Goal: Transaction & Acquisition: Purchase product/service

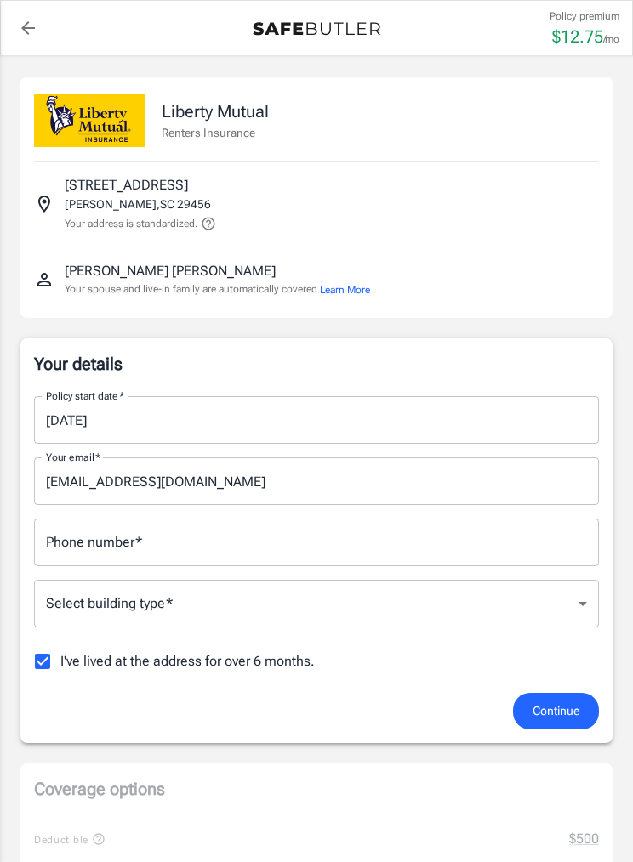
click at [179, 430] on input "[DATE]" at bounding box center [310, 420] width 553 height 48
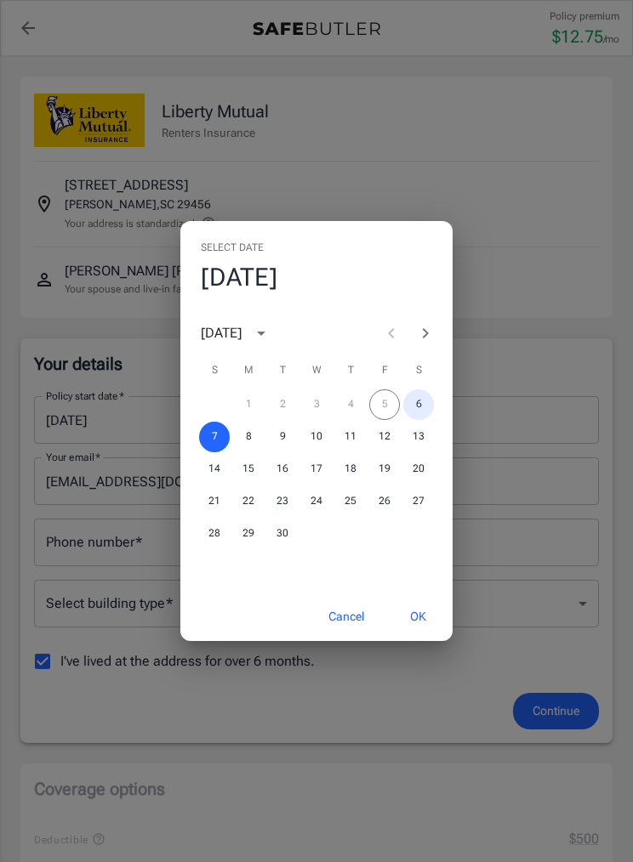
click at [430, 420] on button "6" at bounding box center [418, 405] width 31 height 31
type input "[DATE]"
click at [422, 635] on button "OK" at bounding box center [417, 617] width 55 height 37
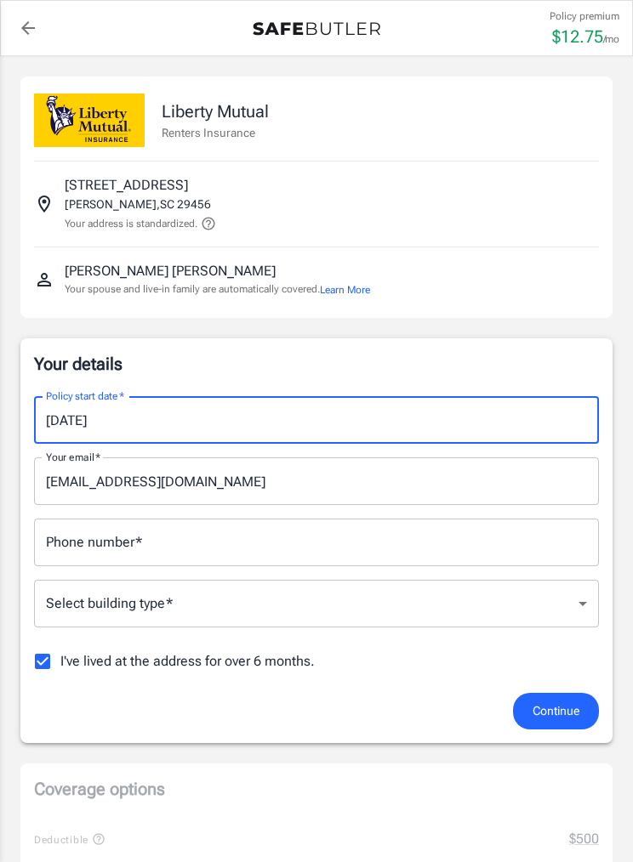
click at [151, 539] on input "Phone number   *" at bounding box center [316, 543] width 565 height 48
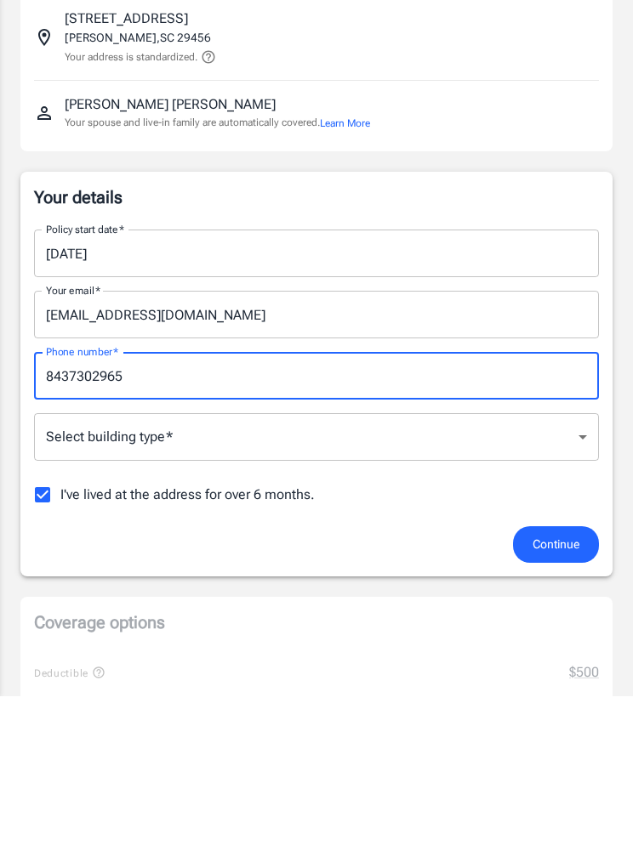
type input "8437302965"
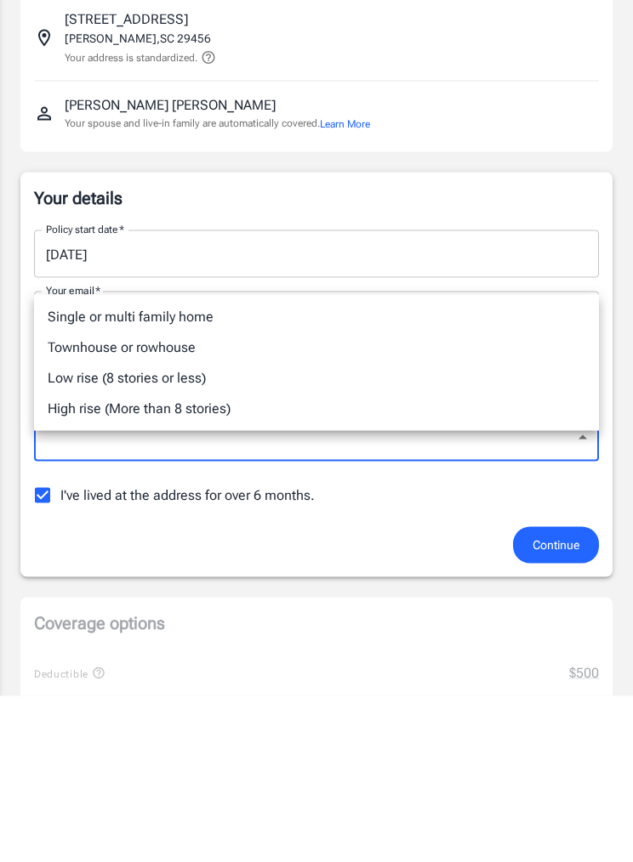
scroll to position [167, 0]
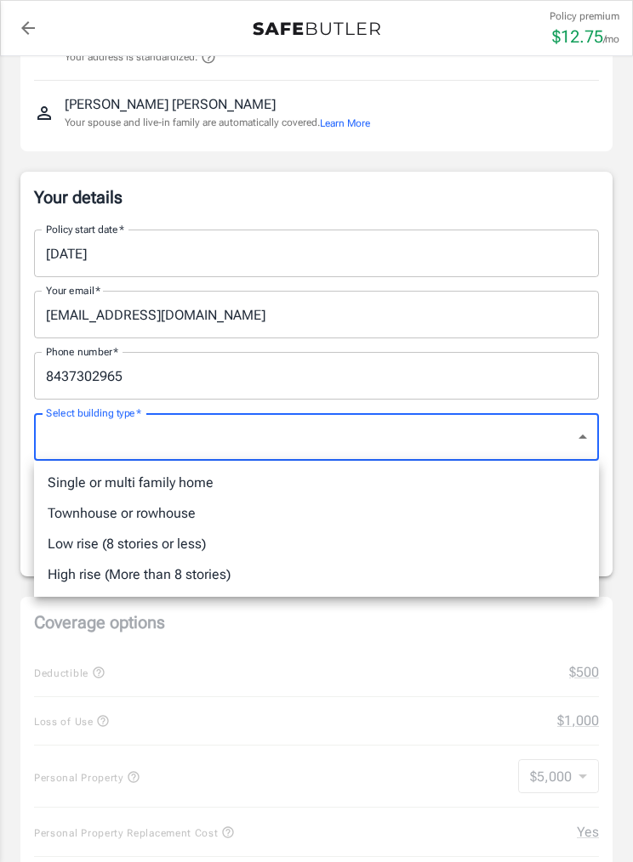
click at [192, 549] on li "Low rise (8 stories or less)" at bounding box center [316, 544] width 565 height 31
type input "lowrise"
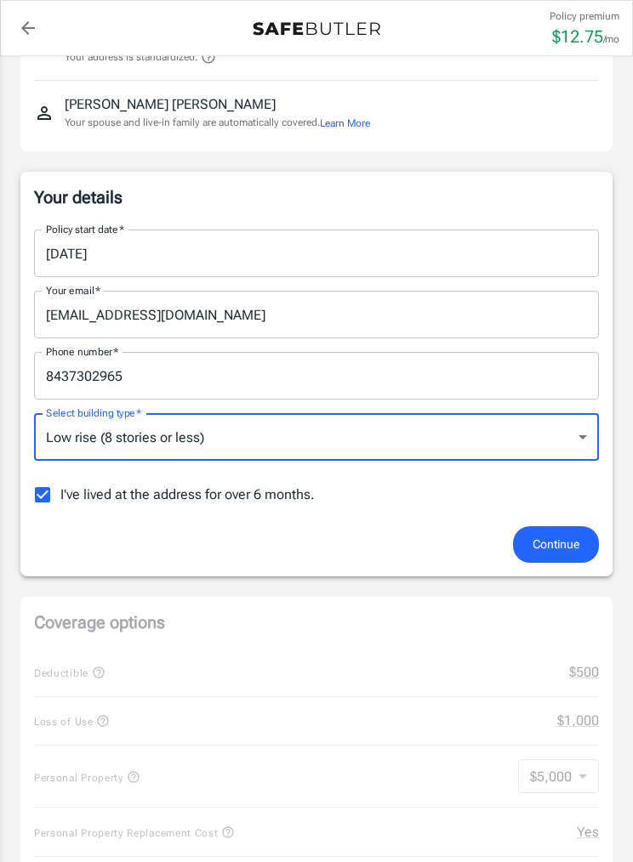
scroll to position [140, 0]
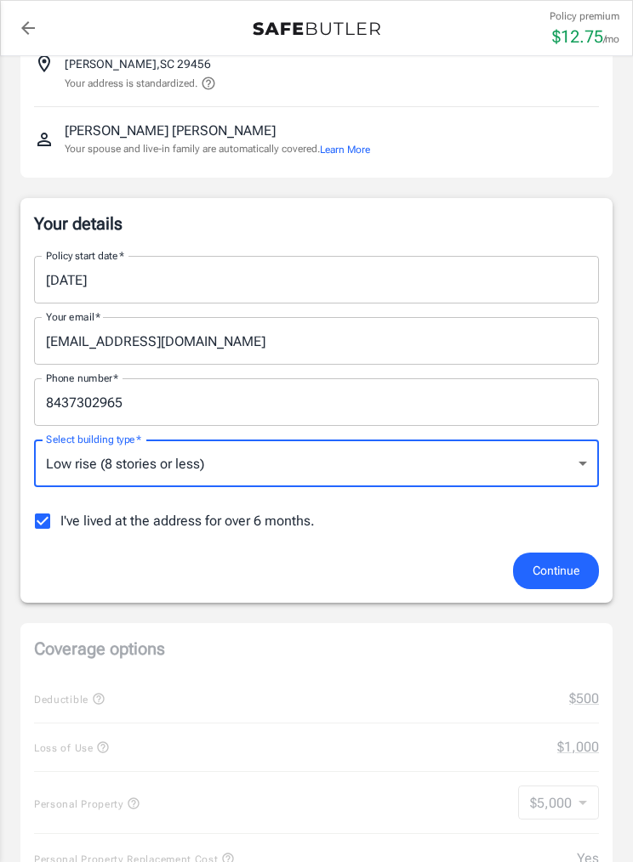
click at [48, 526] on input "I've lived at the address for over 6 months." at bounding box center [43, 521] width 36 height 36
checkbox input "false"
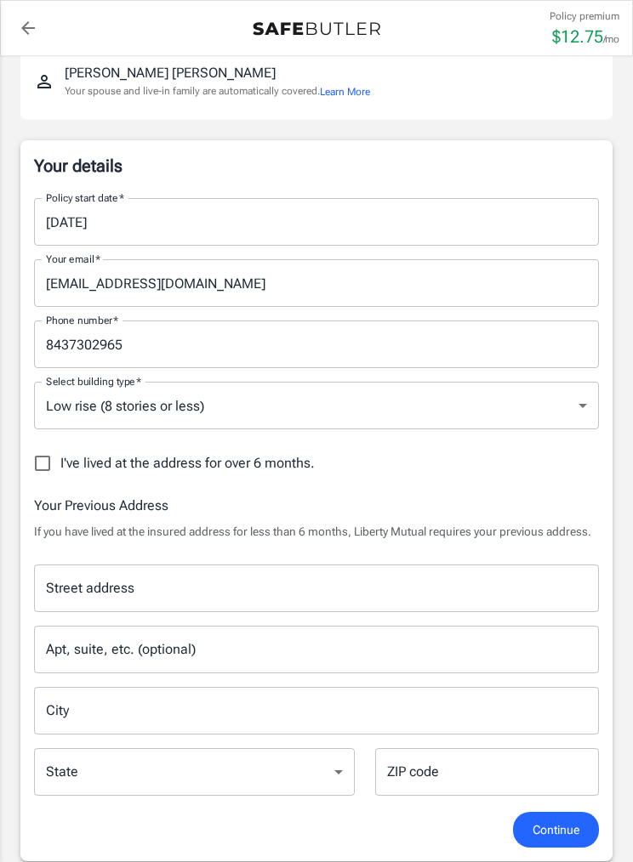
scroll to position [200, 0]
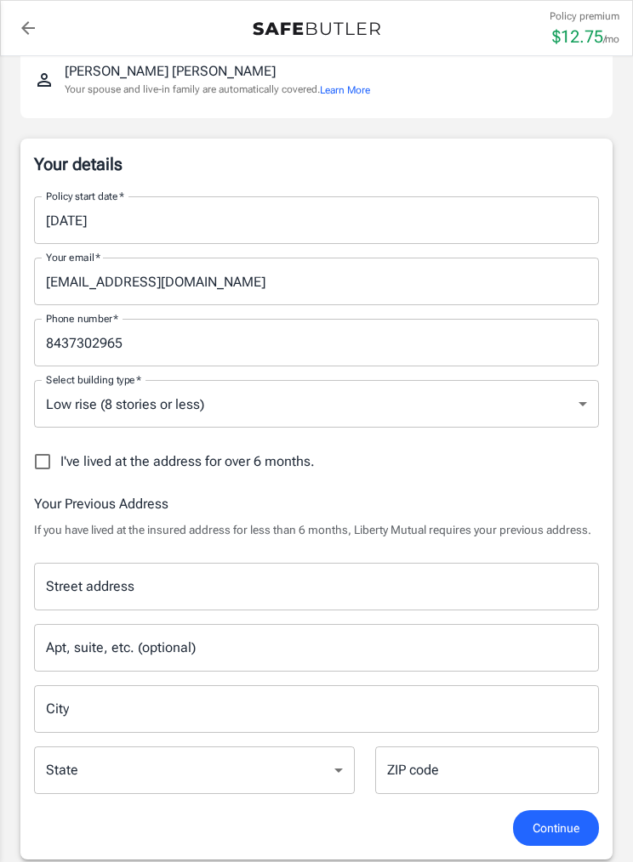
click at [327, 579] on input "Street address" at bounding box center [316, 587] width 549 height 32
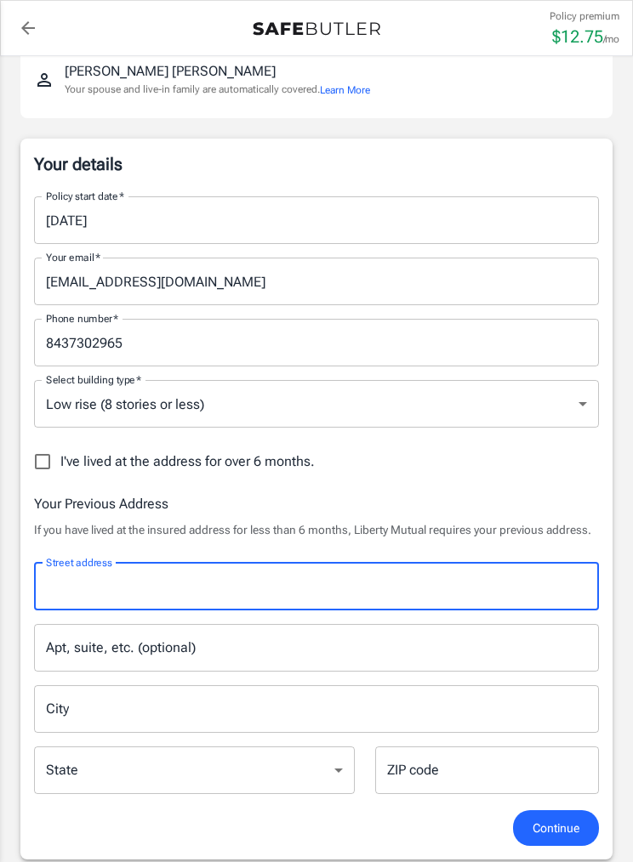
scroll to position [199, 0]
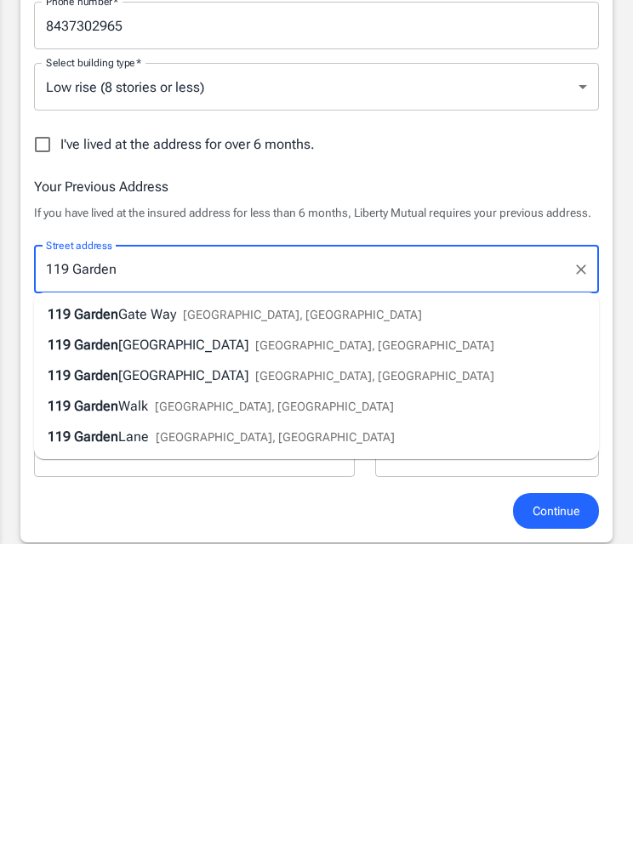
click at [270, 648] on li "[STREET_ADDRESS]" at bounding box center [316, 663] width 565 height 31
type input "[STREET_ADDRESS]"
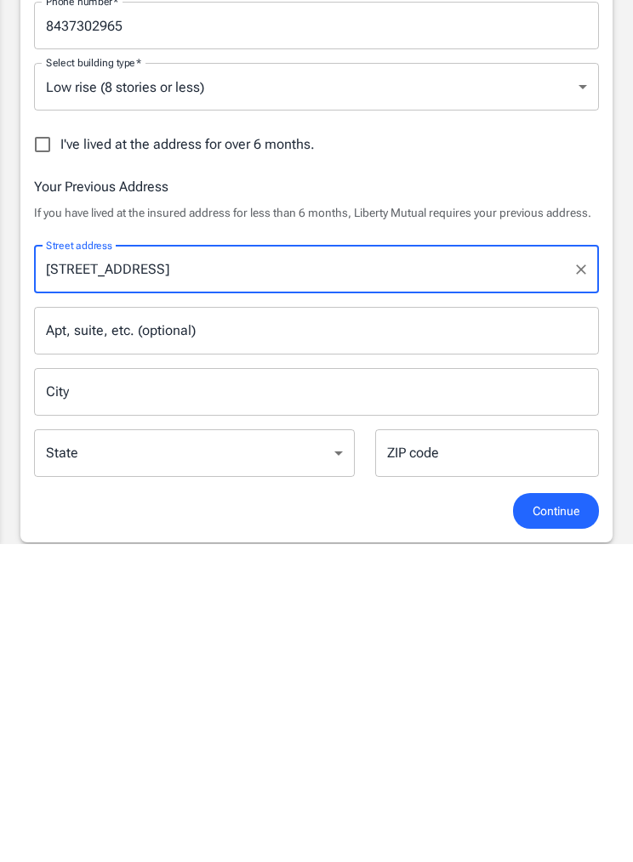
type input "[GEOGRAPHIC_DATA]"
select select "SC"
type input "29485"
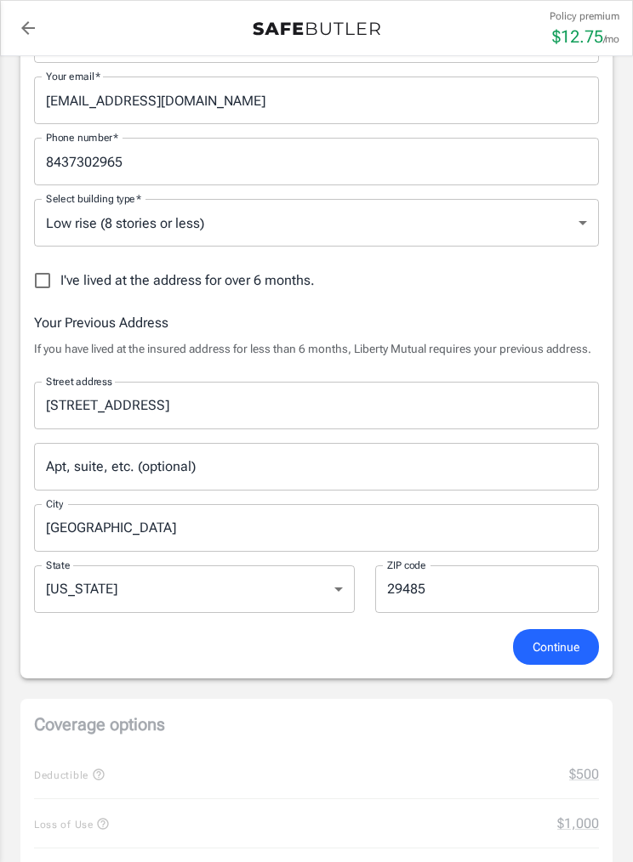
scroll to position [378, 0]
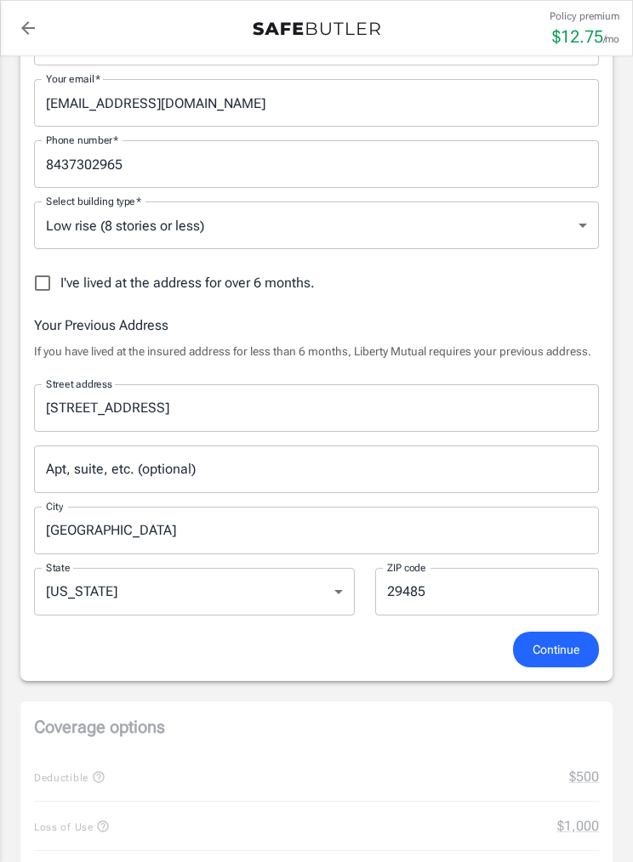
click at [563, 658] on span "Continue" at bounding box center [555, 650] width 47 height 21
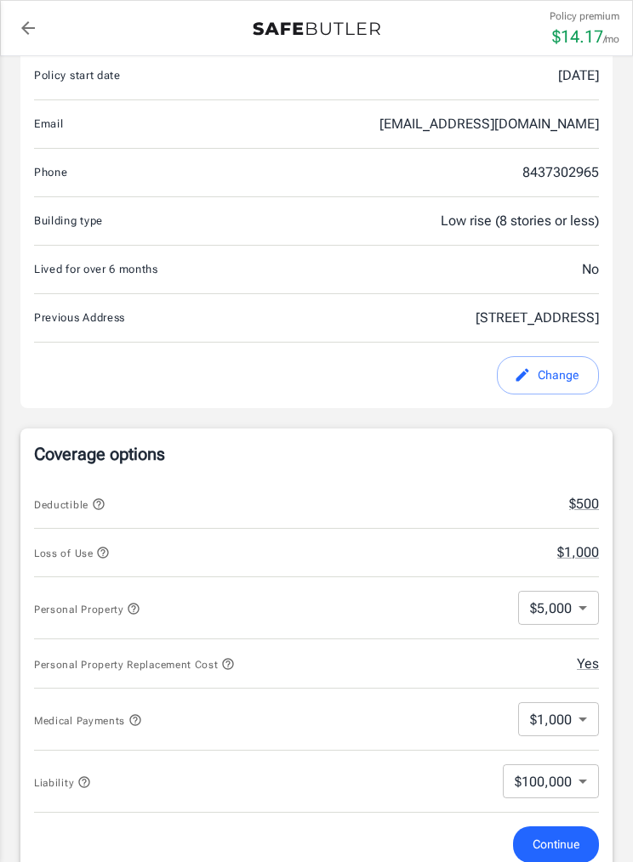
scroll to position [338, 0]
click at [560, 852] on span "Continue" at bounding box center [555, 844] width 47 height 21
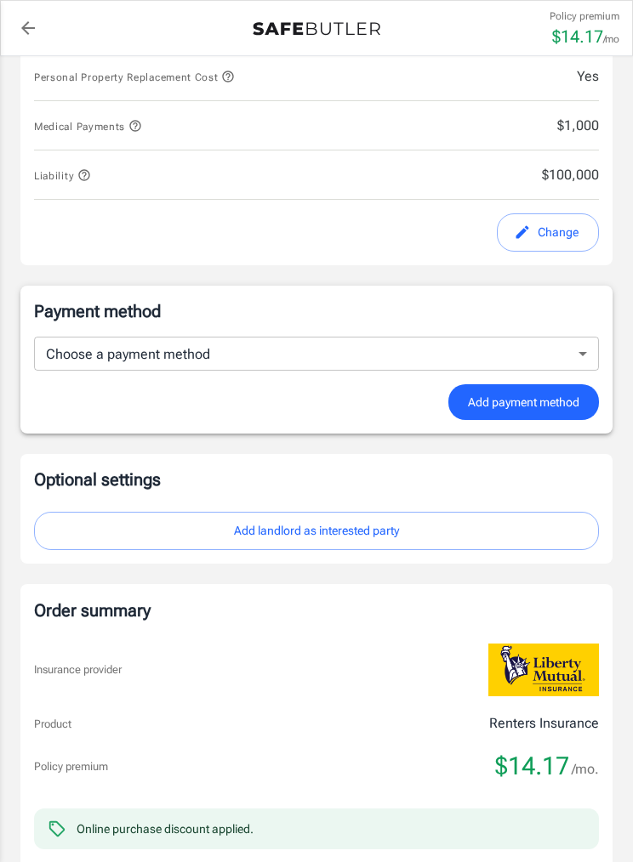
scroll to position [912, 0]
click at [582, 361] on body "Policy premium $ 14.17 /mo Liberty Mutual Renters Insurance [STREET_ADDRESS] Yo…" at bounding box center [316, 167] width 633 height 2159
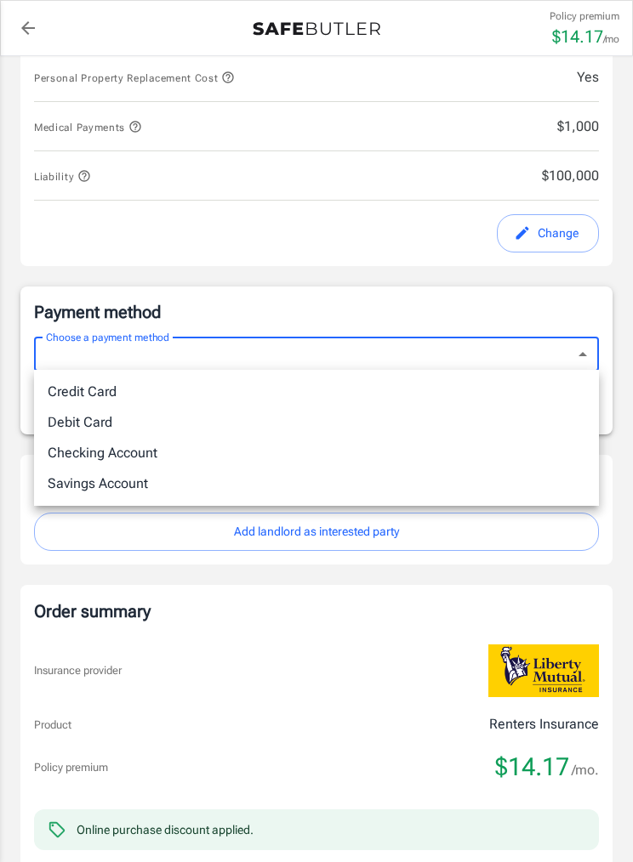
click at [110, 424] on li "Debit Card" at bounding box center [316, 422] width 565 height 31
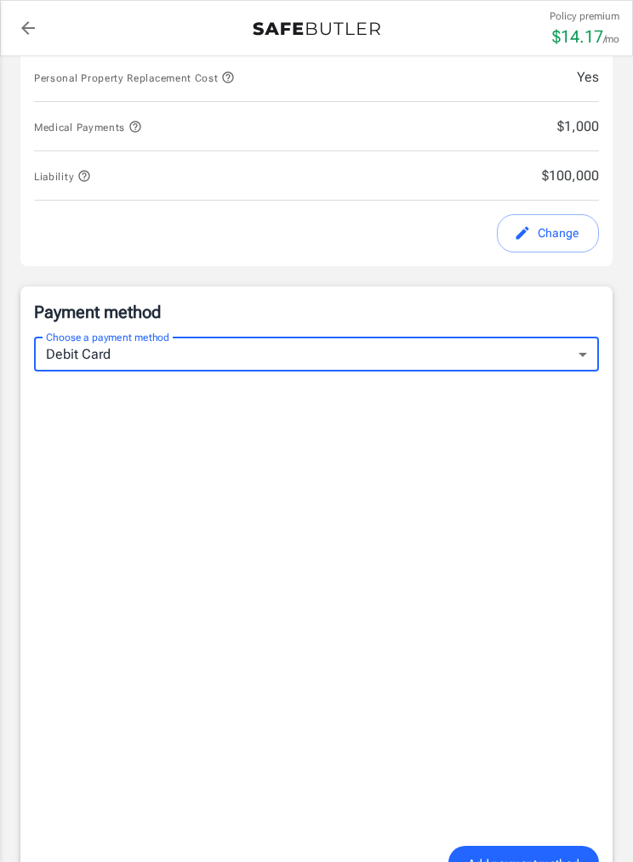
type input "debit"
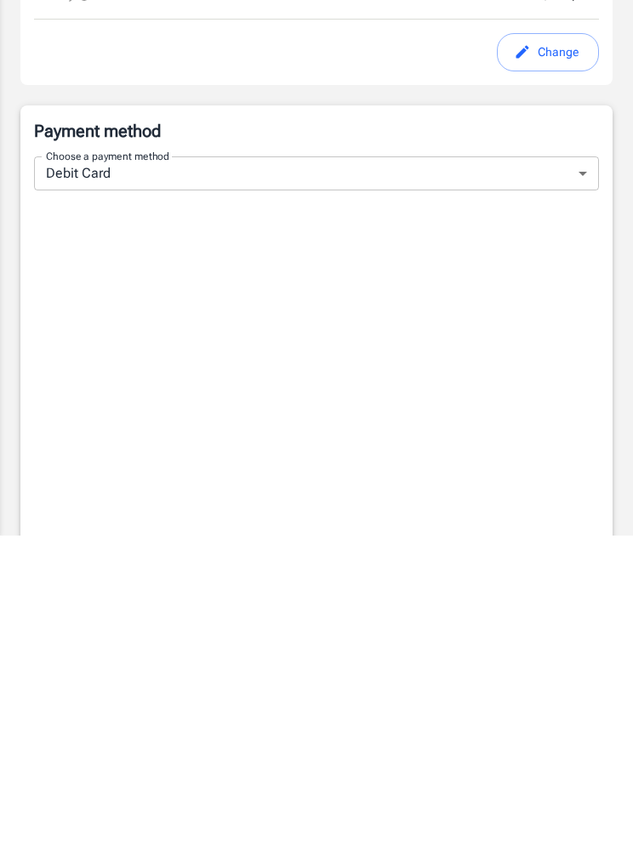
scroll to position [919, 0]
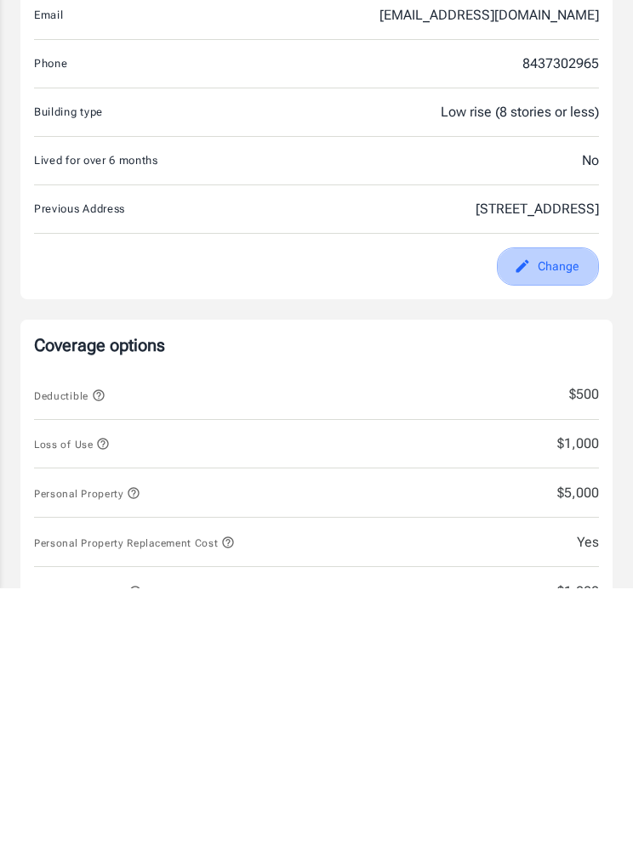
click at [548, 521] on button "Change" at bounding box center [548, 540] width 102 height 38
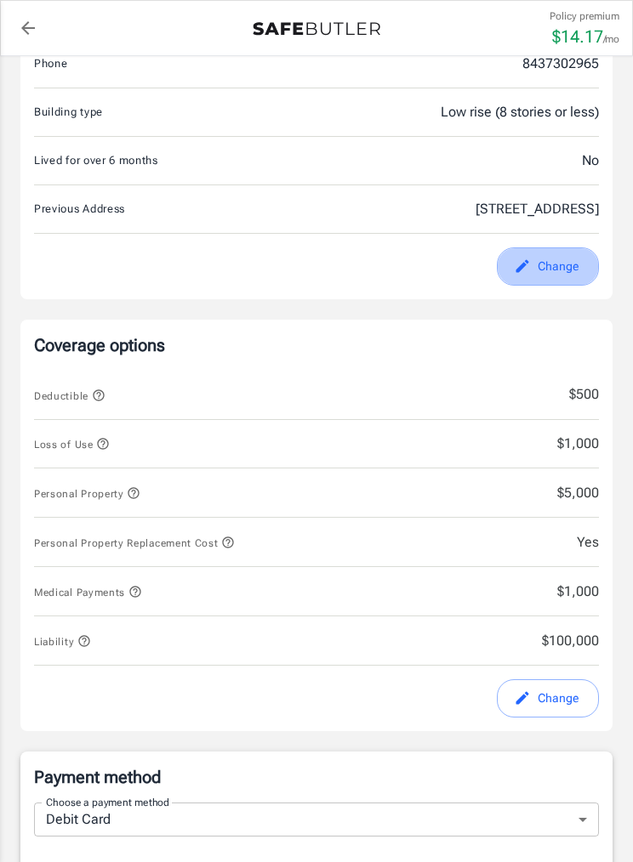
select select "SC"
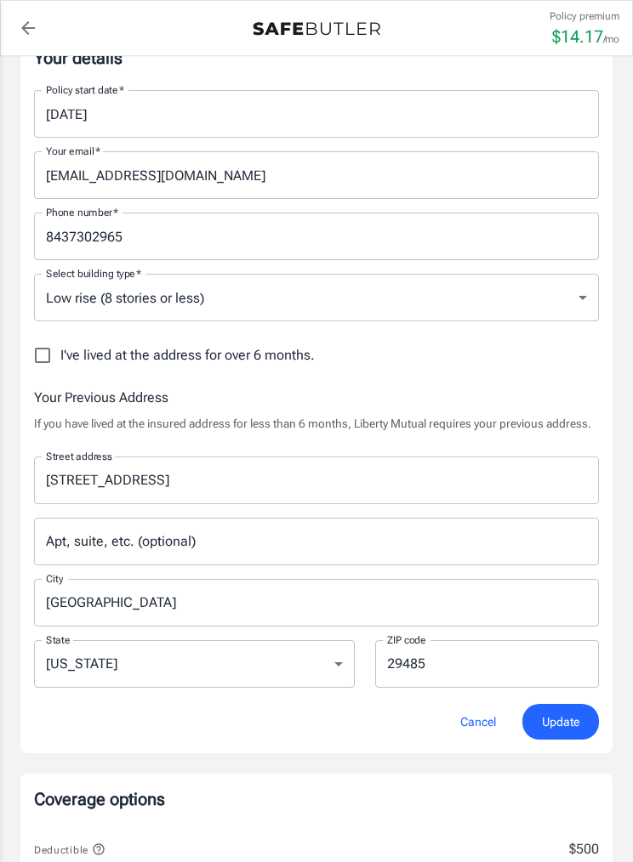
scroll to position [307, 0]
click at [178, 174] on input "[EMAIL_ADDRESS][DOMAIN_NAME]" at bounding box center [316, 175] width 565 height 48
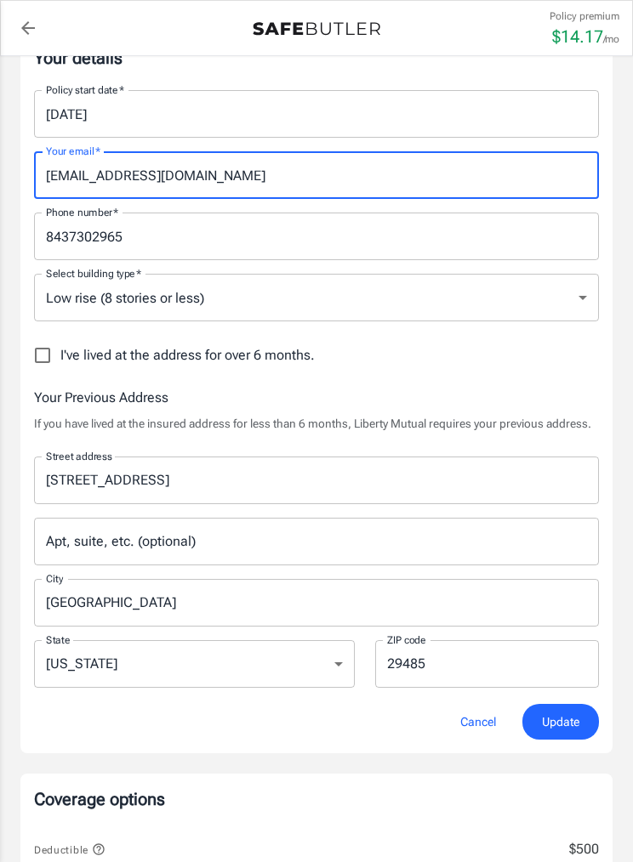
click at [168, 183] on input "[EMAIL_ADDRESS][DOMAIN_NAME]" at bounding box center [316, 175] width 565 height 48
click at [181, 175] on input "[EMAIL_ADDRESS][DOMAIN_NAME]" at bounding box center [316, 175] width 565 height 48
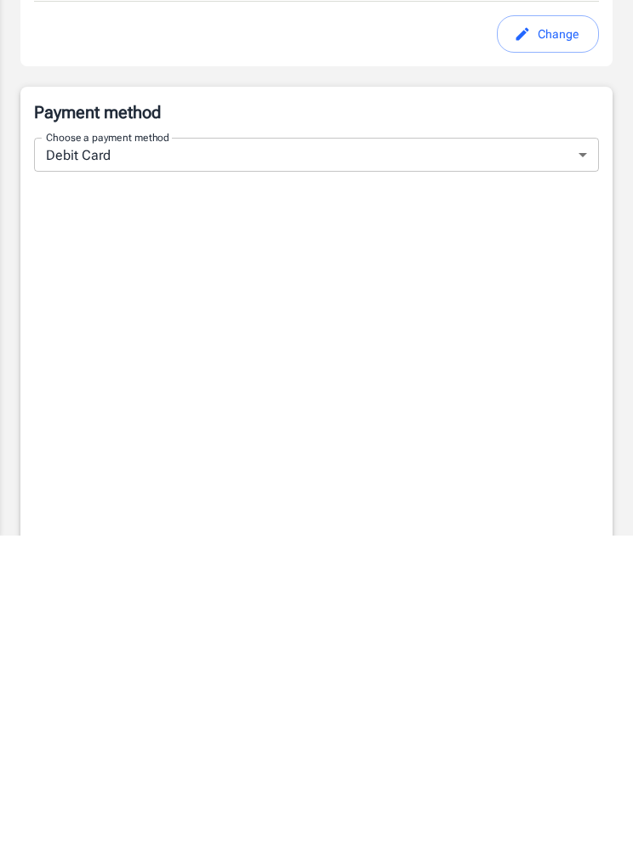
scroll to position [1100, 0]
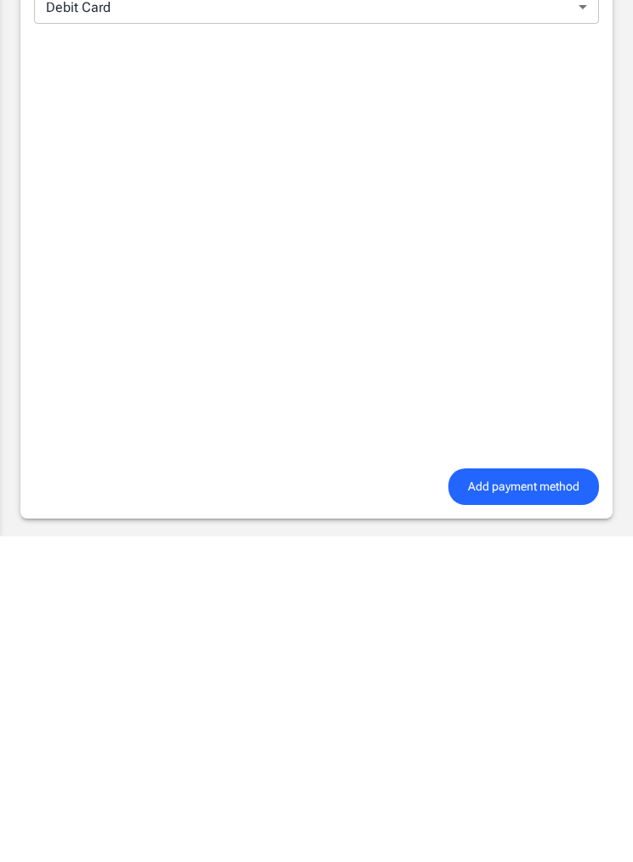
type input "[PERSON_NAME][EMAIL_ADDRESS][DOMAIN_NAME]"
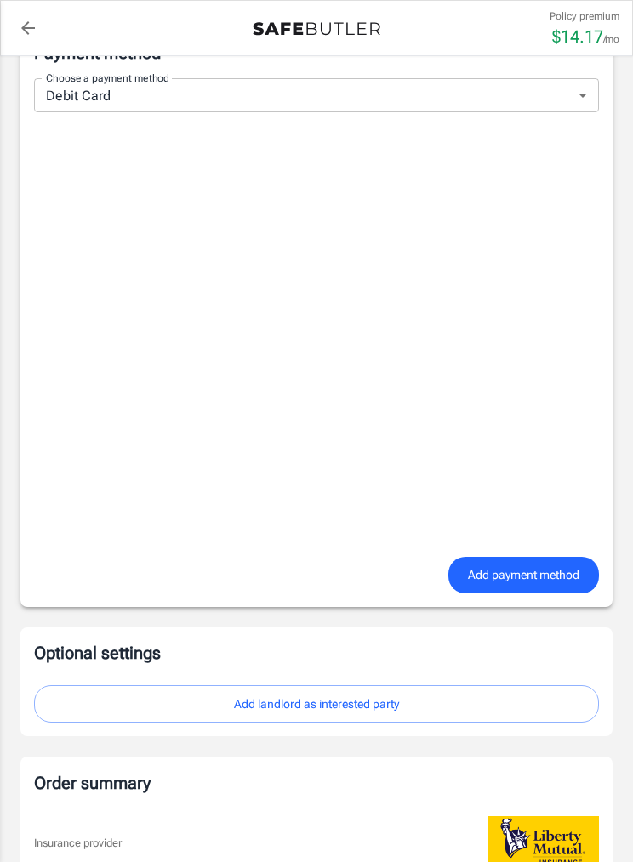
scroll to position [1484, 0]
click at [378, 711] on button "Add landlord as interested party" at bounding box center [316, 705] width 565 height 38
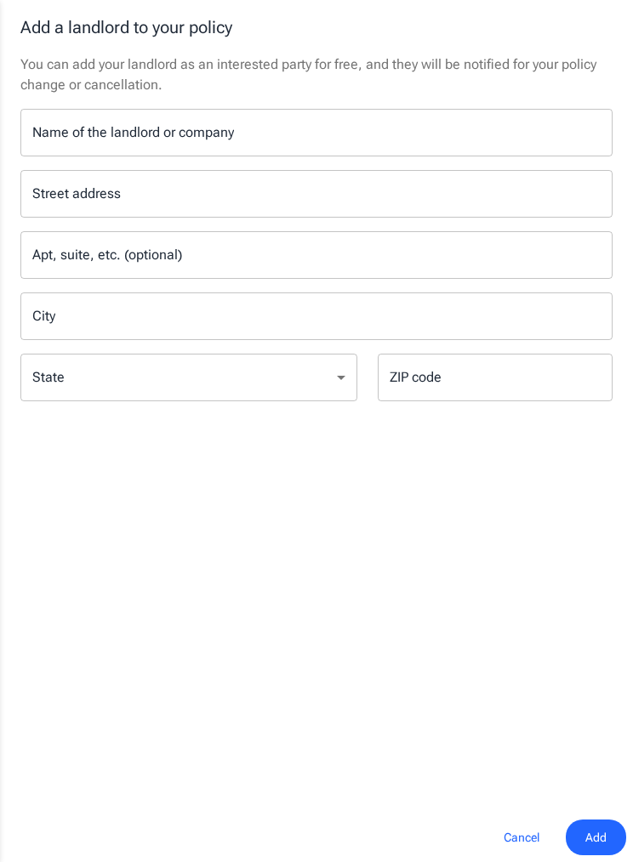
click at [289, 145] on input "Name of the landlord or company" at bounding box center [316, 133] width 592 height 48
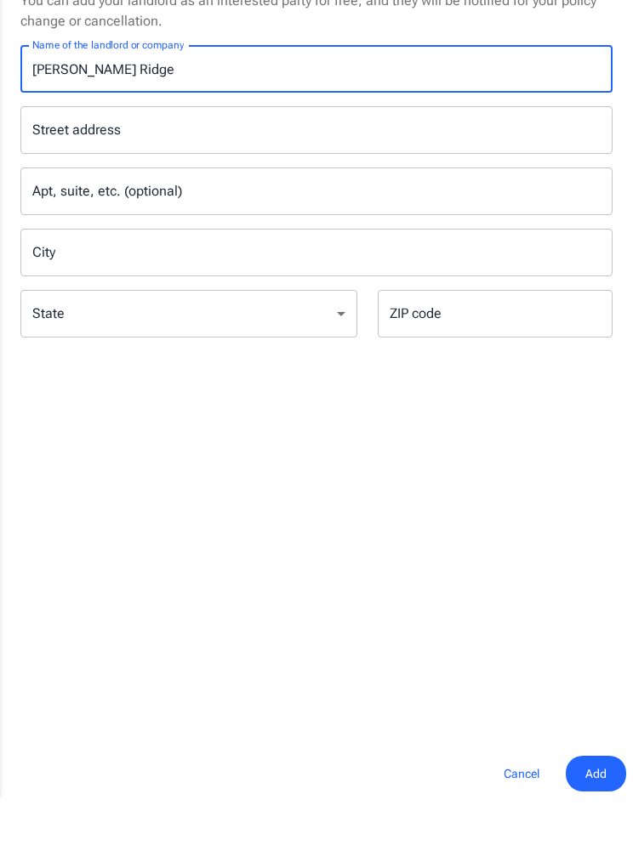
type input "[PERSON_NAME] Ridge"
click at [174, 178] on input "Street address" at bounding box center [316, 194] width 577 height 32
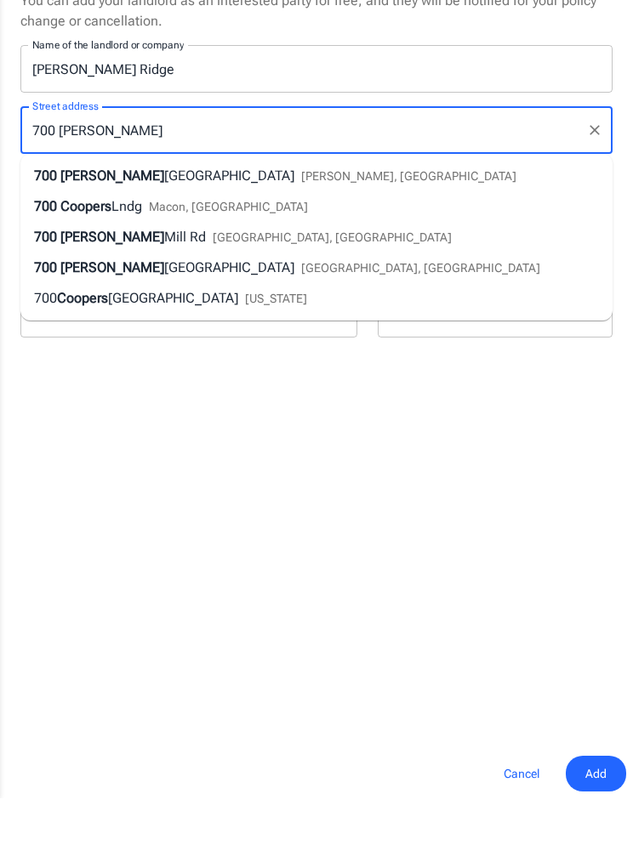
click at [267, 255] on li "[STREET_ADDRESS]" at bounding box center [316, 270] width 592 height 31
type input "[STREET_ADDRESS]"
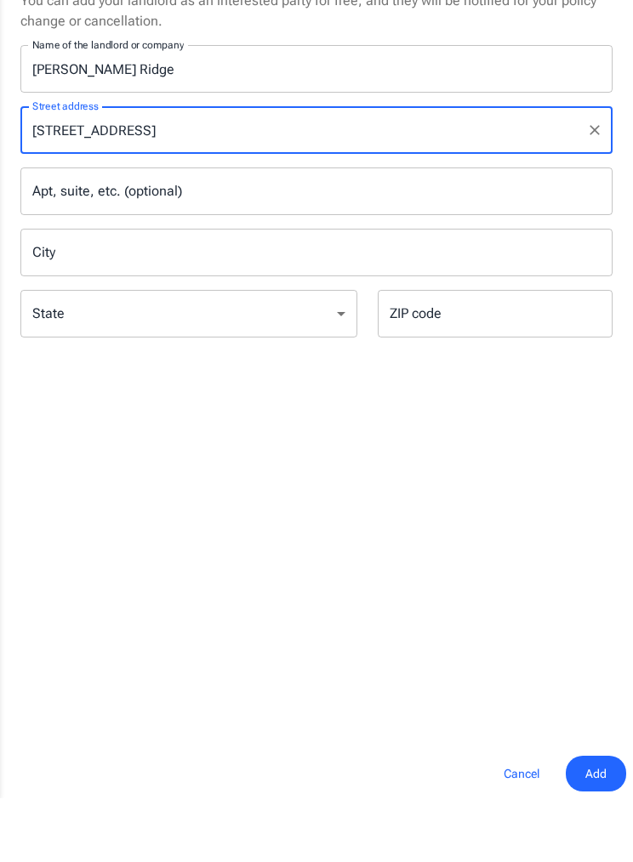
type input "Macon"
select select "GA"
type input "31216"
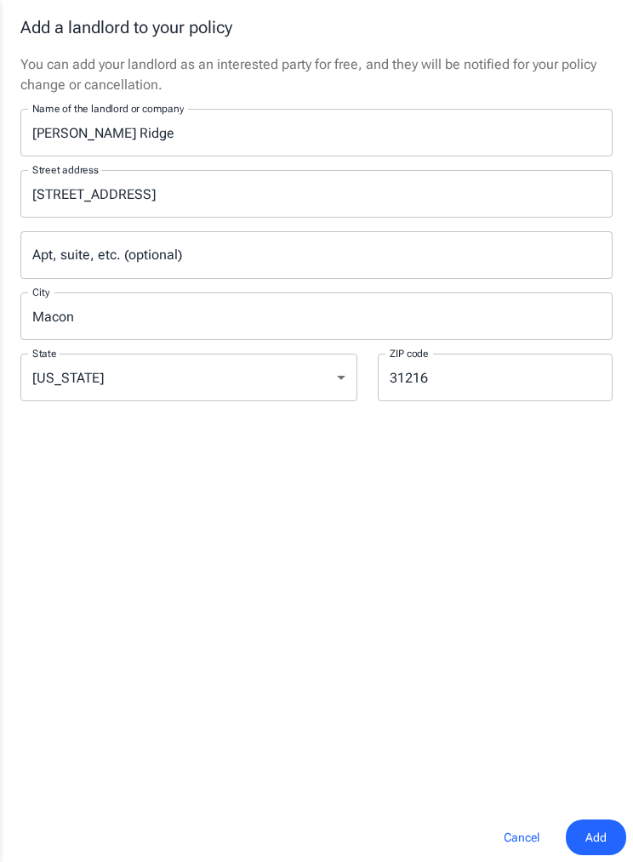
click at [212, 198] on input "[STREET_ADDRESS]" at bounding box center [303, 194] width 551 height 32
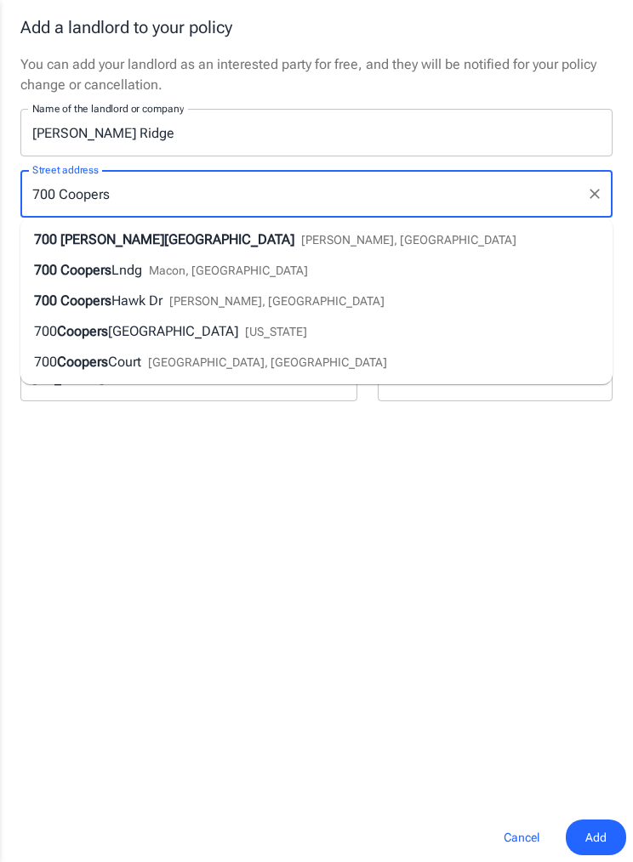
click at [301, 247] on span "[PERSON_NAME], [GEOGRAPHIC_DATA]" at bounding box center [408, 240] width 215 height 14
type input "[STREET_ADDRESS][PERSON_NAME]"
type input "[PERSON_NAME]"
select select "SC"
type input "29456"
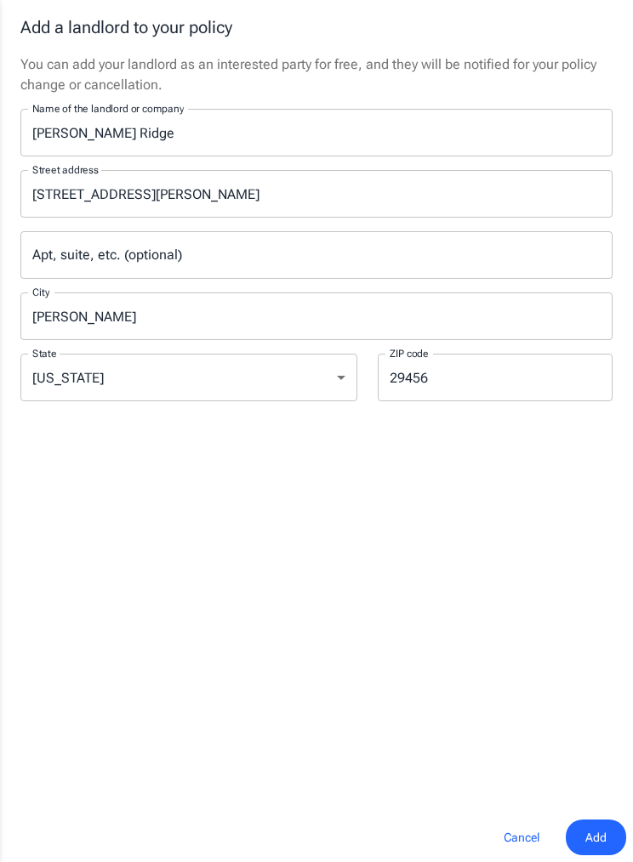
scroll to position [1547, 0]
click at [85, 247] on div "Apt, suite, etc. (optional) Apt, suite, etc. (optional)" at bounding box center [316, 255] width 592 height 48
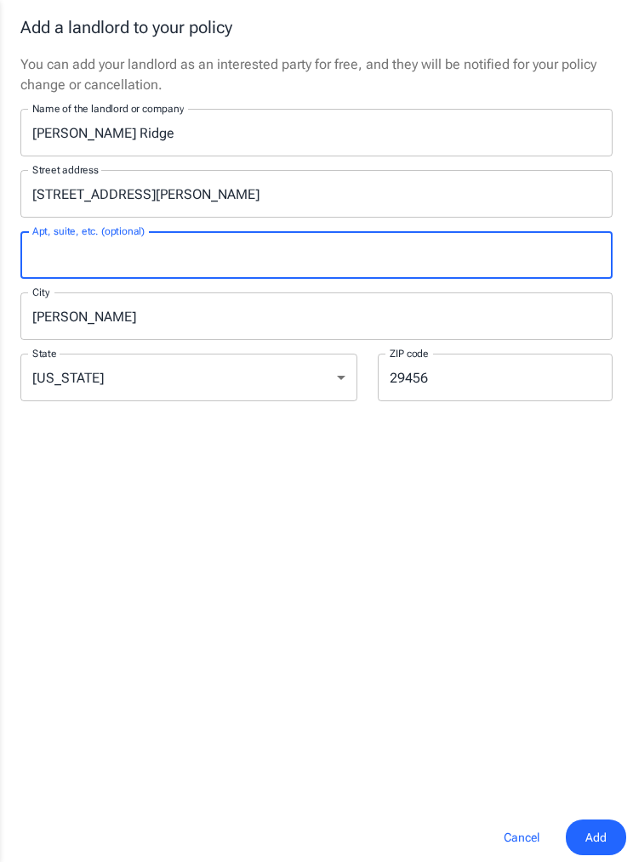
click at [295, 486] on div "You can add your landlord as an interested party for free, and they will be not…" at bounding box center [316, 433] width 633 height 759
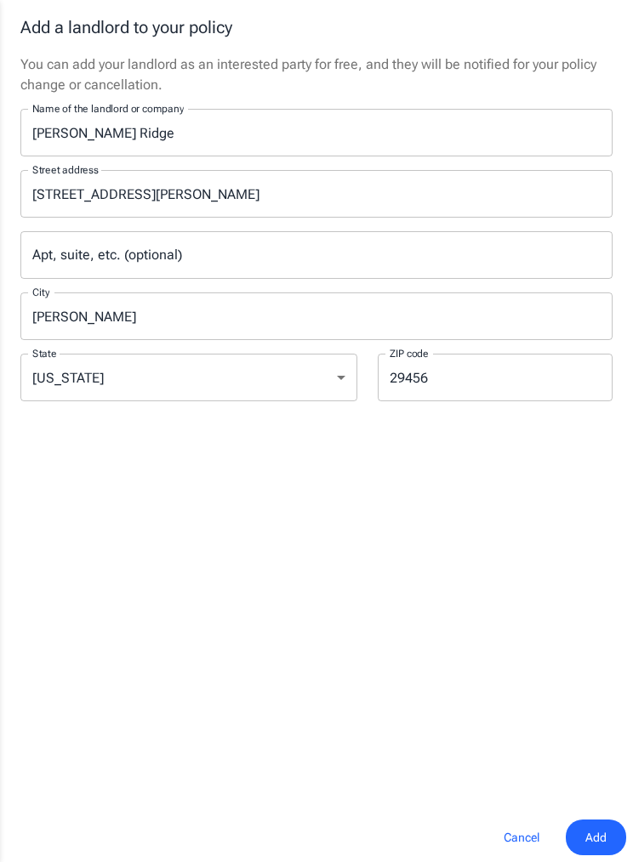
click at [599, 841] on span "Add" at bounding box center [595, 838] width 21 height 21
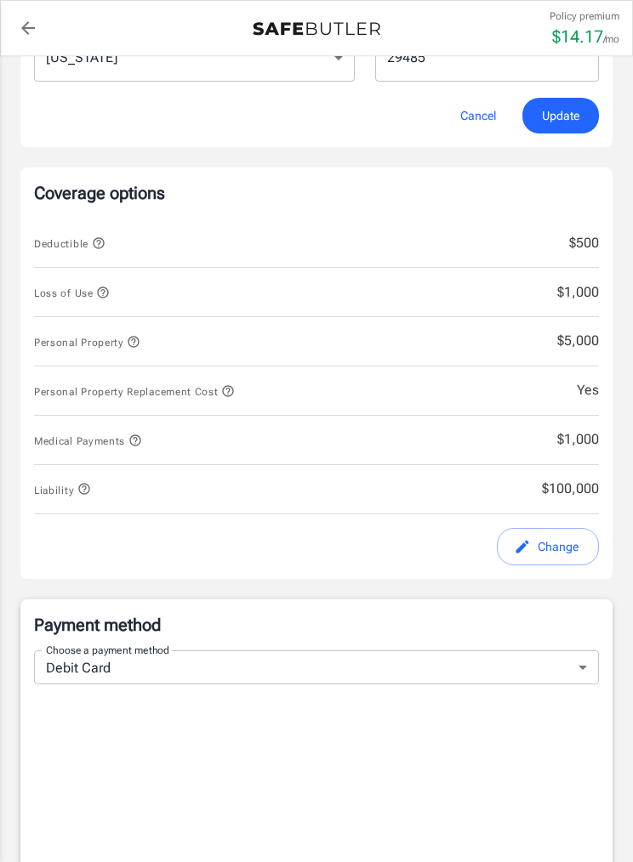
scroll to position [913, 0]
click at [316, 199] on p "Coverage options" at bounding box center [316, 193] width 565 height 24
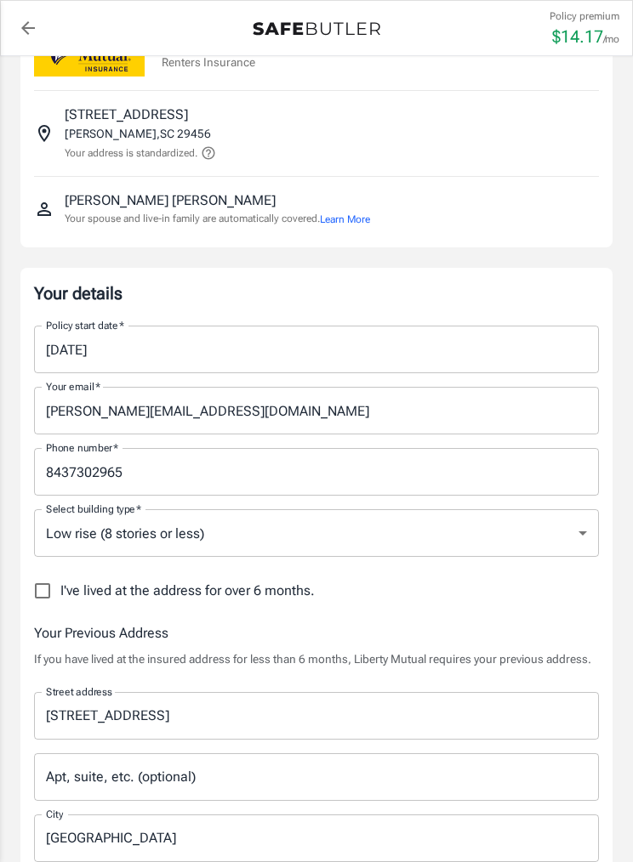
scroll to position [0, 0]
